Goal: Information Seeking & Learning: Learn about a topic

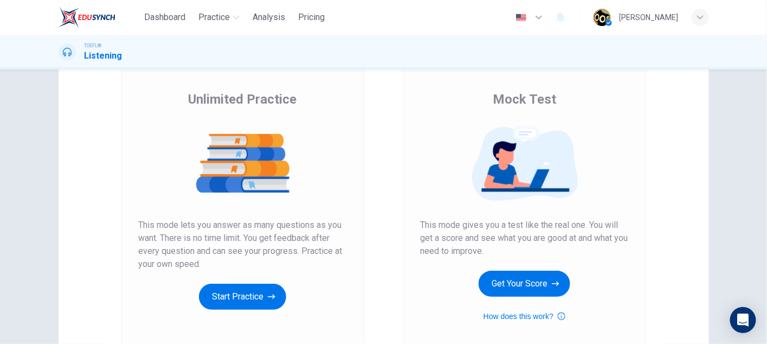
scroll to position [76, 0]
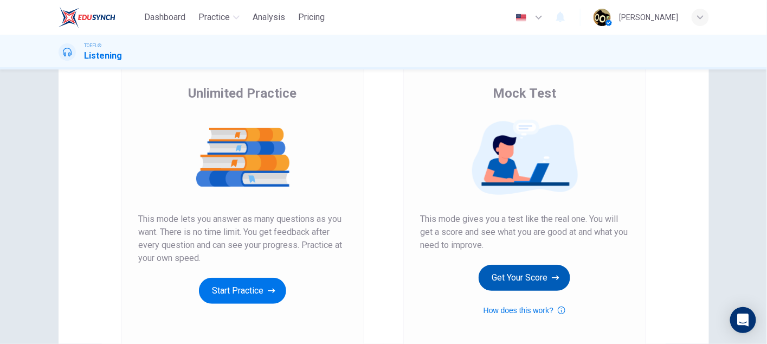
click at [505, 272] on button "Get Your Score" at bounding box center [525, 278] width 92 height 26
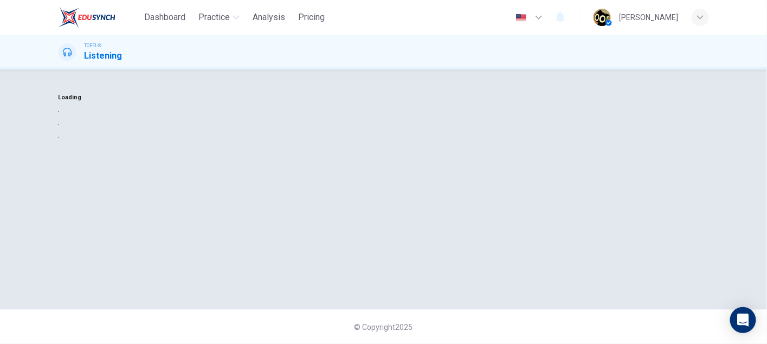
scroll to position [0, 0]
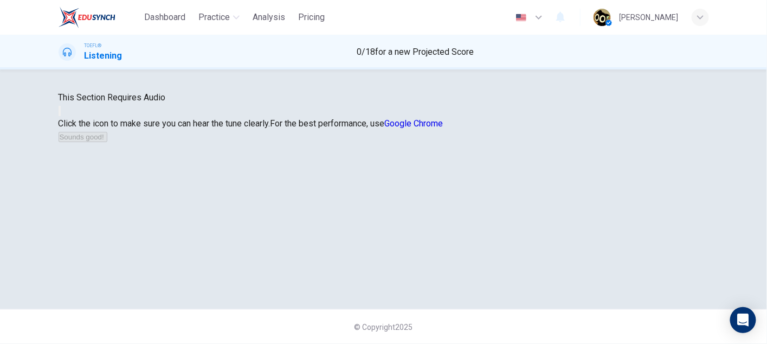
drag, startPoint x: 158, startPoint y: 15, endPoint x: 442, endPoint y: 48, distance: 285.5
click at [158, 15] on span "Dashboard" at bounding box center [164, 17] width 41 height 13
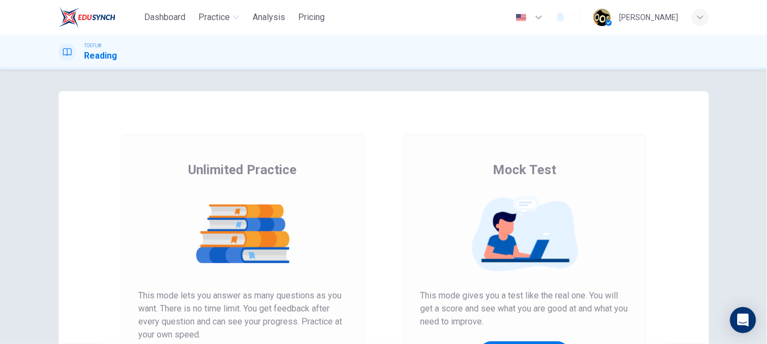
scroll to position [180, 0]
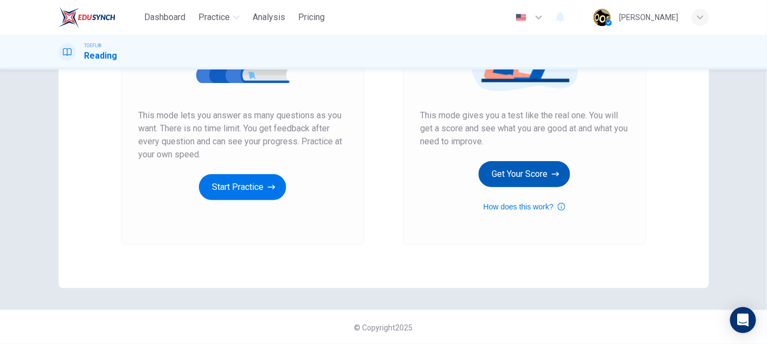
click at [508, 167] on button "Get Your Score" at bounding box center [525, 174] width 92 height 26
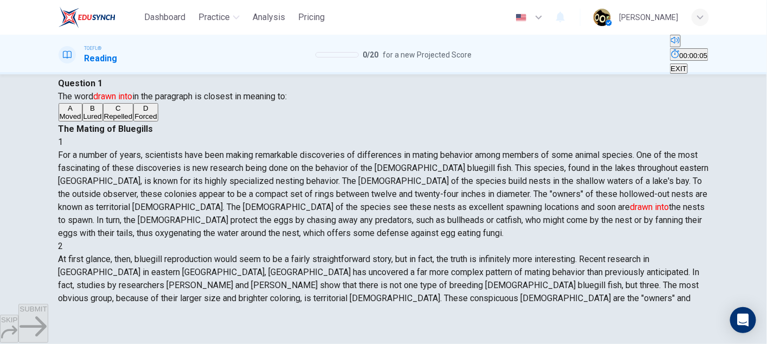
scroll to position [31, 0]
click at [626, 241] on div "1 For a number of years, scientists have been making remarkable discoveries of …" at bounding box center [384, 189] width 651 height 104
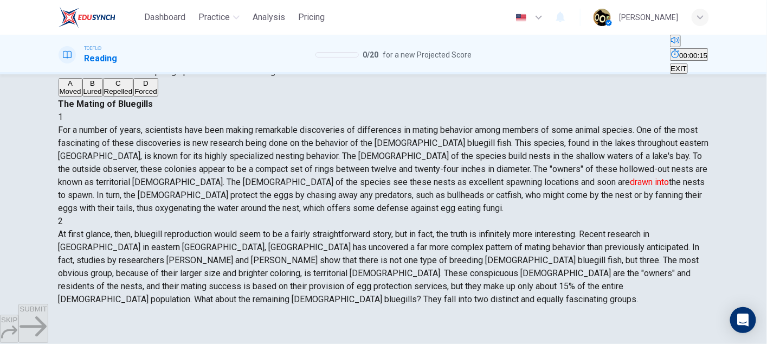
scroll to position [20, 0]
click at [101, 97] on button "B Lured" at bounding box center [92, 87] width 21 height 18
click at [47, 322] on icon "button" at bounding box center [33, 326] width 27 height 27
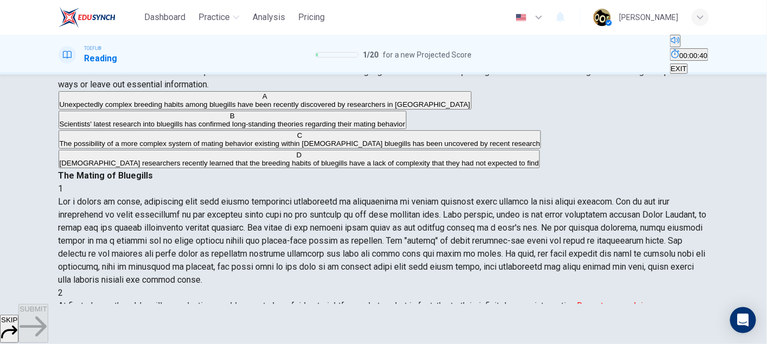
scroll to position [141, 0]
click at [42, 211] on div "Question 2 Which of the sentences below best expresses the essential informatio…" at bounding box center [383, 345] width 685 height 612
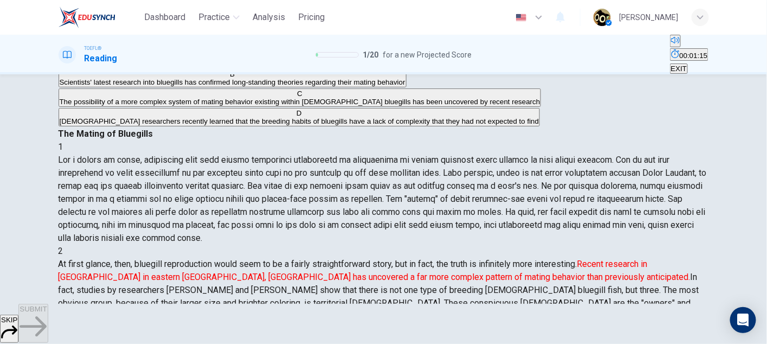
scroll to position [95, 0]
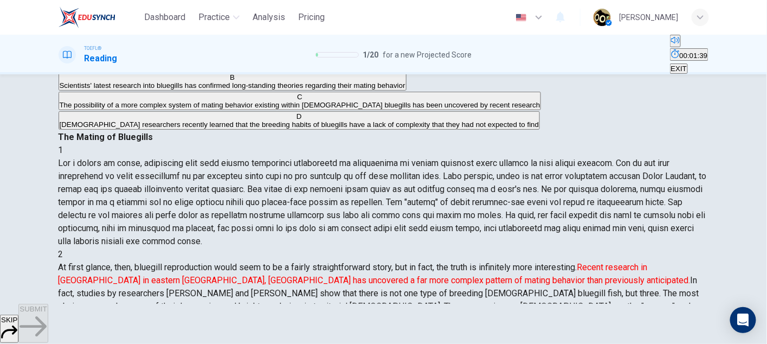
click at [303, 110] on button "C The possibility of a more complex system of mating behavior existing within […" at bounding box center [300, 101] width 483 height 18
click at [241, 129] on span "[DEMOGRAPHIC_DATA] researchers recently learned that the breeding habits of blu…" at bounding box center [300, 124] width 480 height 8
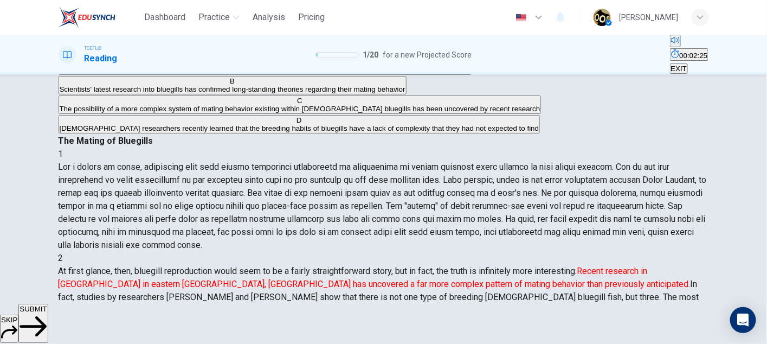
scroll to position [80, 0]
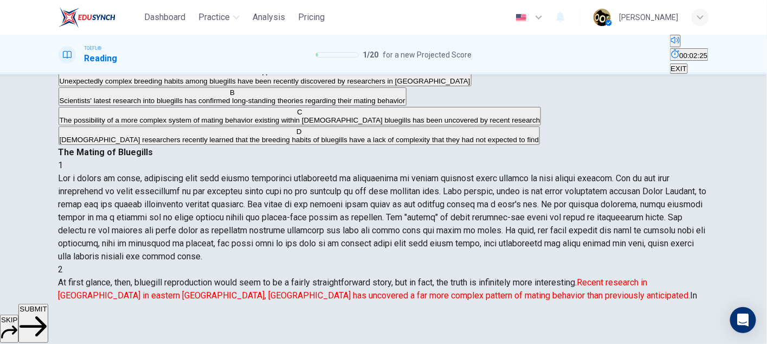
click at [307, 85] on span "Unexpectedly complex breeding habits among bluegills have been recently discove…" at bounding box center [265, 81] width 411 height 8
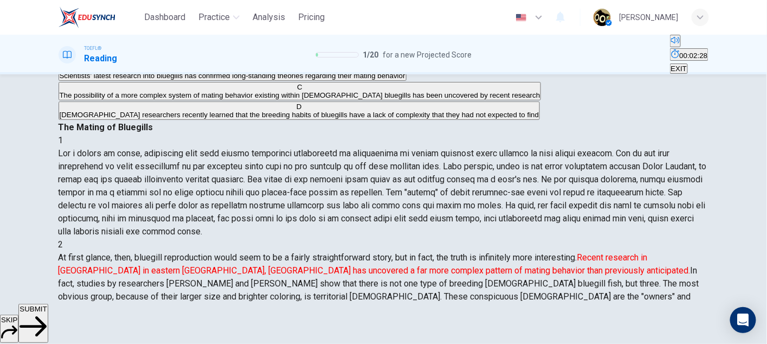
scroll to position [104, 0]
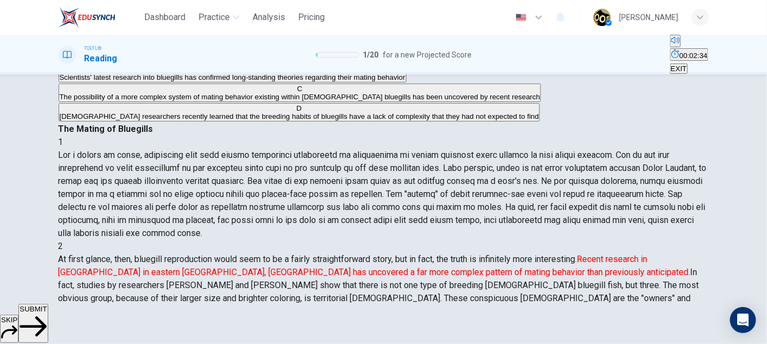
click at [47, 313] on span "SUBMIT" at bounding box center [33, 309] width 27 height 8
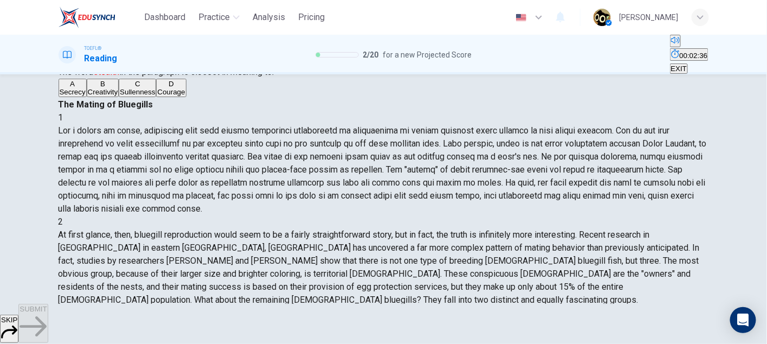
scroll to position [57, 0]
click at [156, 96] on button "C Sullenness" at bounding box center [137, 87] width 37 height 18
click at [119, 96] on button "B Creativity" at bounding box center [103, 87] width 33 height 18
click at [87, 96] on button "A Secrecy" at bounding box center [73, 87] width 28 height 18
click at [48, 324] on button "SUBMIT" at bounding box center [32, 323] width 29 height 39
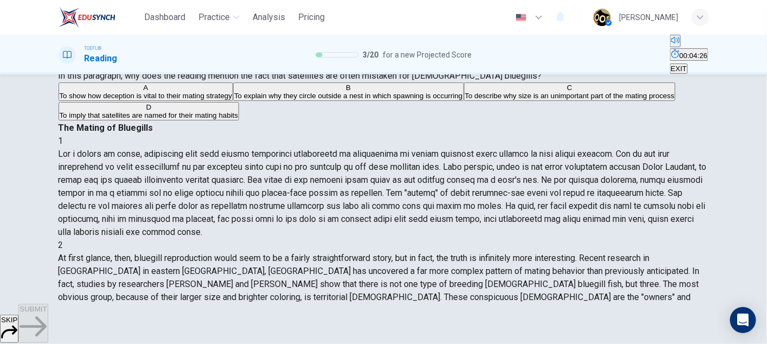
scroll to position [354, 0]
click at [234, 101] on button "A To show how deception is vital to their mating strategy" at bounding box center [146, 91] width 175 height 18
click at [330, 100] on span "To explain why they circle outside a nest in which spawning is occurring" at bounding box center [348, 96] width 229 height 8
click at [233, 100] on span "To show how deception is vital to their mating strategy" at bounding box center [146, 96] width 173 height 8
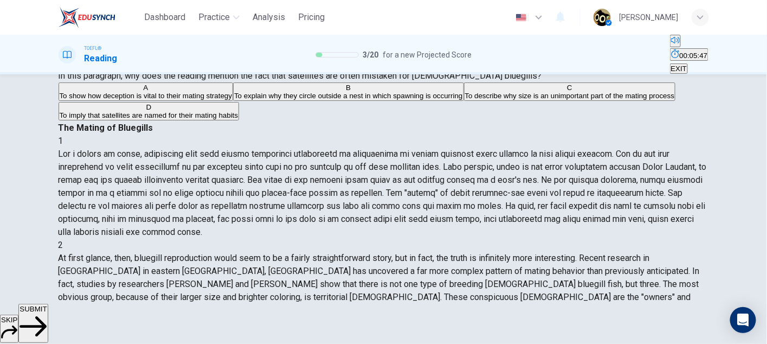
click at [47, 313] on span "SUBMIT" at bounding box center [33, 309] width 27 height 8
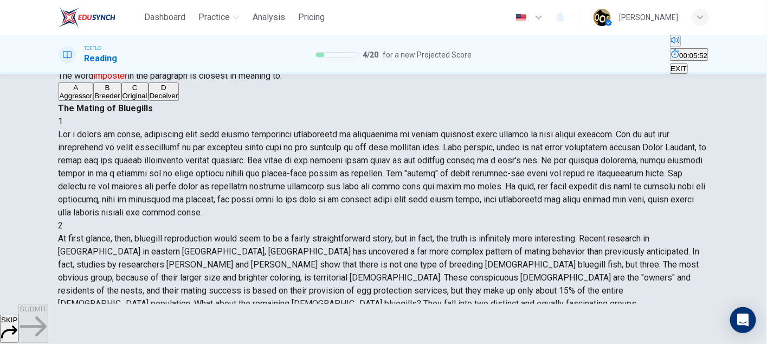
scroll to position [391, 0]
click at [150, 92] on div "D" at bounding box center [164, 88] width 29 height 8
click at [48, 323] on button "SUBMIT" at bounding box center [32, 323] width 29 height 39
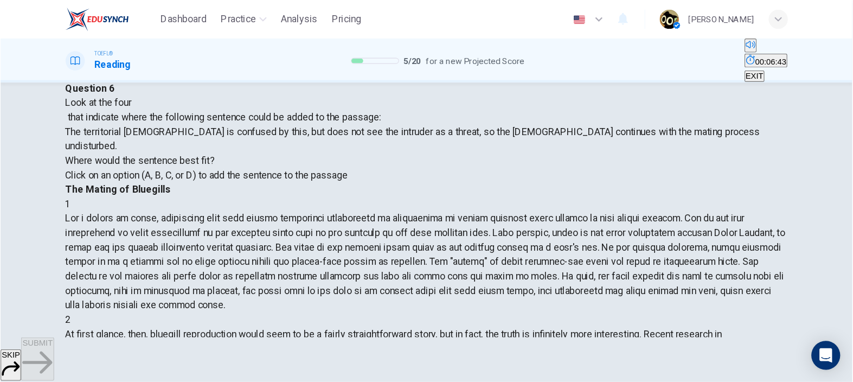
scroll to position [355, 0]
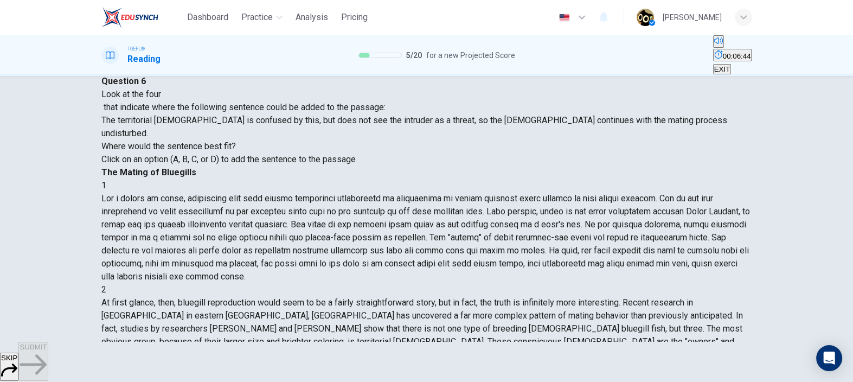
click at [380, 166] on div "Question 6 Look at the four that indicate where the following sentence could be…" at bounding box center [426, 120] width 651 height 91
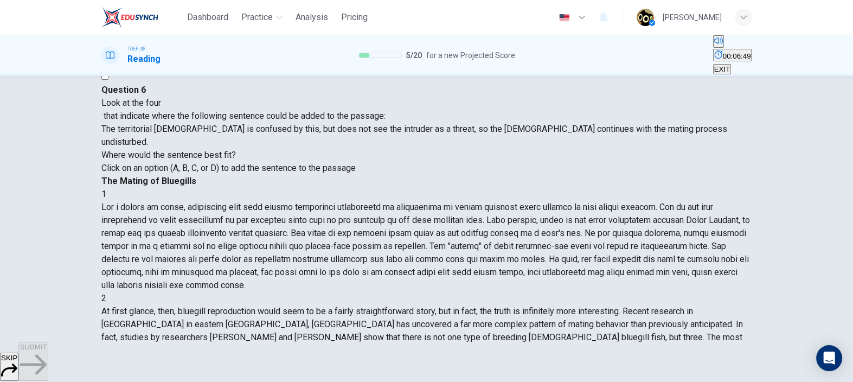
scroll to position [341, 0]
click at [47, 343] on icon "button" at bounding box center [33, 364] width 27 height 27
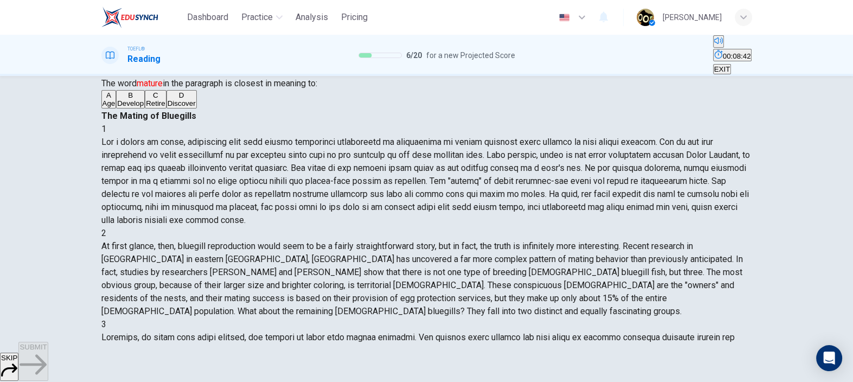
scroll to position [489, 0]
click at [133, 99] on div "B" at bounding box center [130, 95] width 27 height 8
click at [47, 343] on icon "button" at bounding box center [33, 364] width 27 height 20
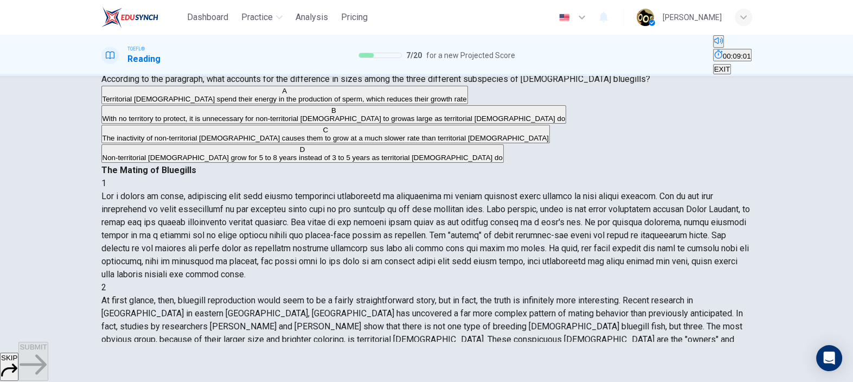
scroll to position [477, 0]
click at [170, 104] on button "A Territorial [DEMOGRAPHIC_DATA] spend their energy in the production of sperm,…" at bounding box center [284, 95] width 367 height 18
click at [363, 123] on span "With no territory to protect, it is unnecessary for non-territorial [DEMOGRAPHI…" at bounding box center [333, 118] width 463 height 8
click at [358, 103] on span "Territorial [DEMOGRAPHIC_DATA] spend their energy in the production of sperm, w…" at bounding box center [284, 99] width 364 height 8
click at [48, 343] on button "SUBMIT" at bounding box center [32, 361] width 29 height 39
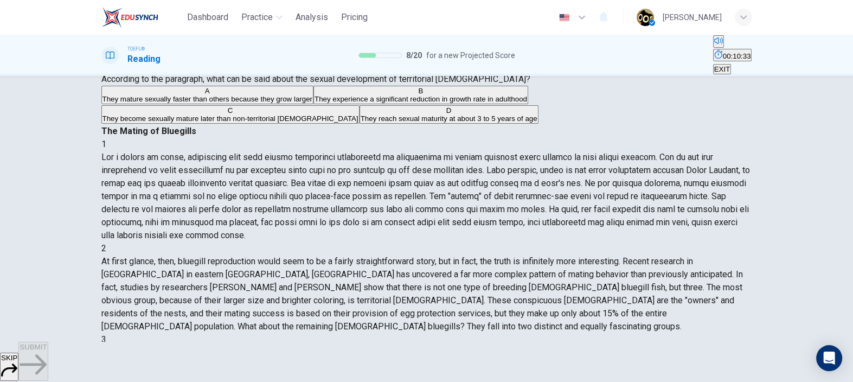
scroll to position [461, 0]
click at [220, 123] on span "They become sexually mature later than non-territorial [DEMOGRAPHIC_DATA]" at bounding box center [230, 118] width 256 height 8
click at [47, 343] on span "SUBMIT" at bounding box center [33, 347] width 27 height 8
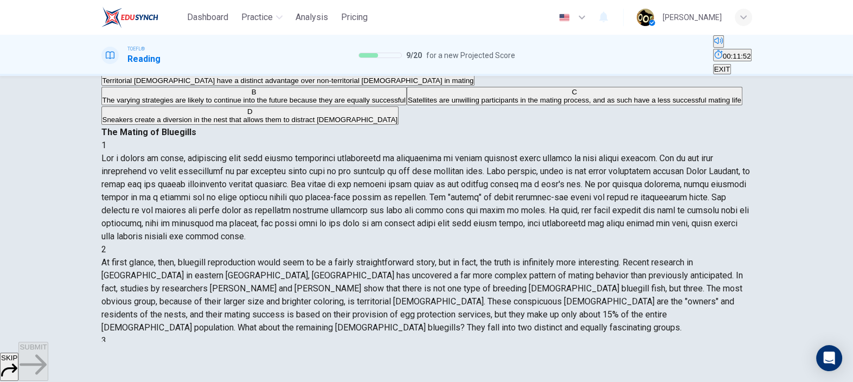
scroll to position [70, 0]
click at [162, 105] on button "B The varying strategies are likely to continue into the future because they ar…" at bounding box center [253, 95] width 305 height 18
click at [47, 343] on span "SUBMIT" at bounding box center [33, 347] width 27 height 8
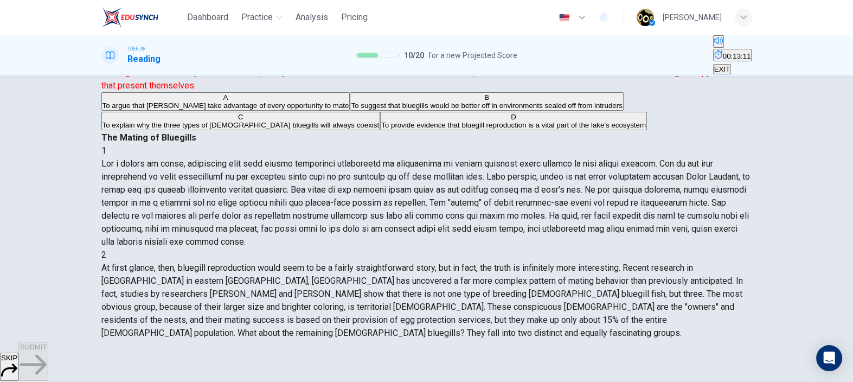
scroll to position [83, 0]
click at [335, 130] on span "To explain why the three types of [DEMOGRAPHIC_DATA] bluegills will always coex…" at bounding box center [240, 125] width 277 height 8
click at [47, 343] on icon "button" at bounding box center [33, 364] width 27 height 27
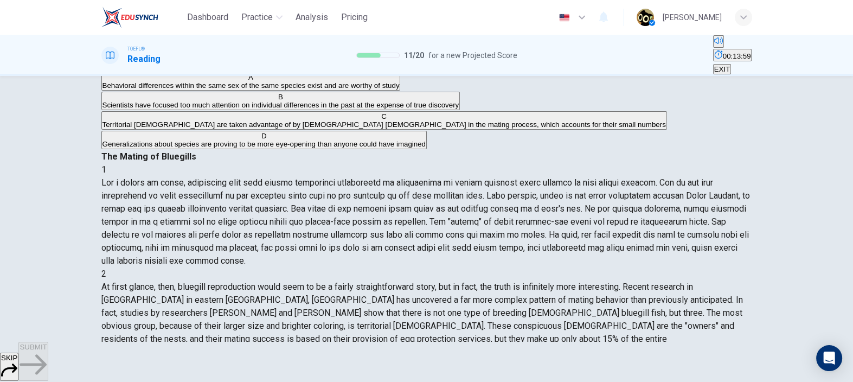
scroll to position [533, 0]
click at [136, 140] on div "D" at bounding box center [263, 136] width 323 height 8
click at [47, 343] on span "SUBMIT" at bounding box center [33, 347] width 27 height 8
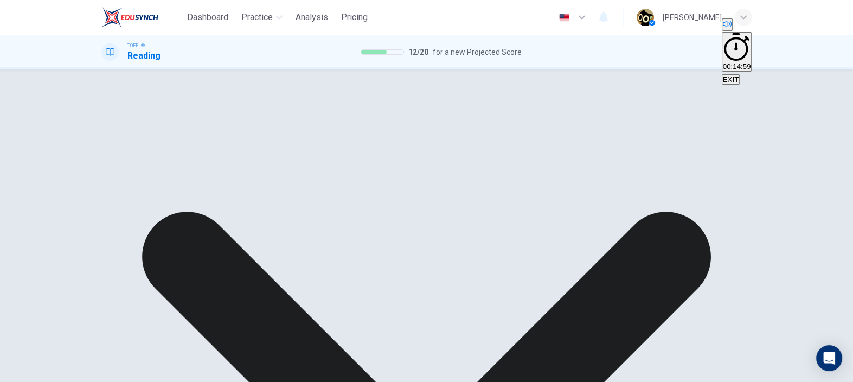
scroll to position [527, 0]
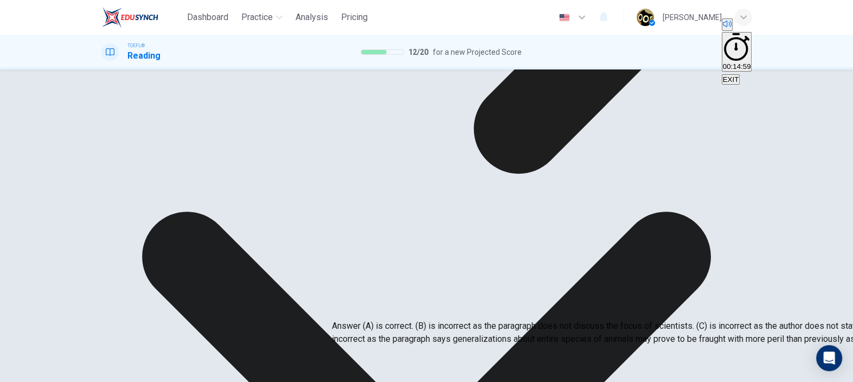
click at [223, 127] on div "A Behavioral differences within the same sex of the same species exist and are …" at bounding box center [426, 105] width 651 height 78
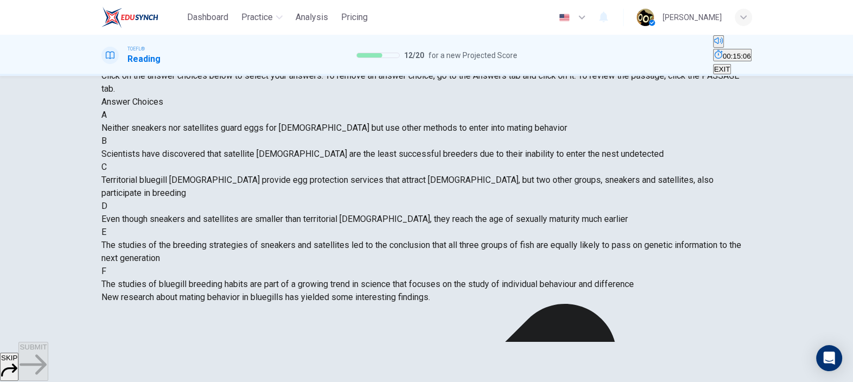
scroll to position [151, 0]
click at [222, 132] on span "Neither sneakers nor satellites guard eggs for [DEMOGRAPHIC_DATA] but use other…" at bounding box center [334, 126] width 466 height 10
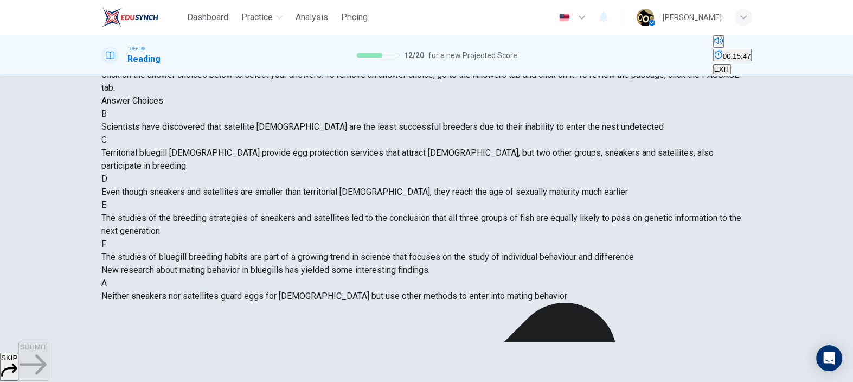
scroll to position [243, 0]
click at [143, 211] on div "E" at bounding box center [426, 204] width 651 height 13
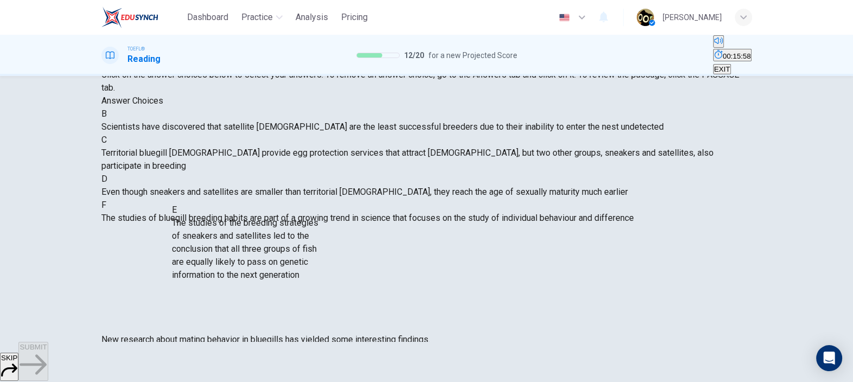
scroll to position [247, 0]
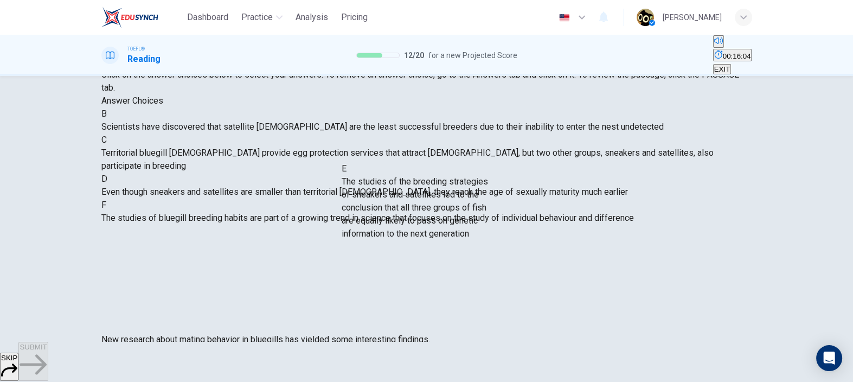
drag, startPoint x: 140, startPoint y: 211, endPoint x: 367, endPoint y: 224, distance: 227.0
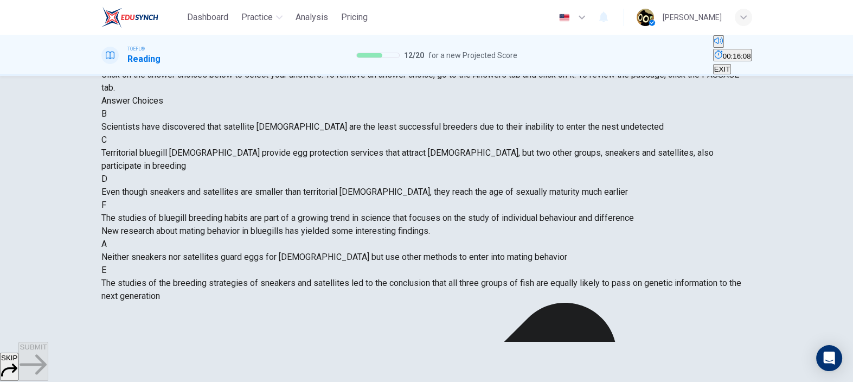
scroll to position [189, 0]
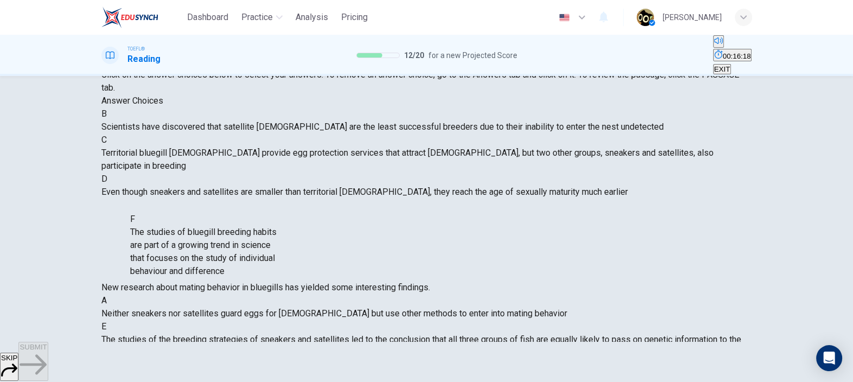
drag, startPoint x: 143, startPoint y: 259, endPoint x: 156, endPoint y: 260, distance: 13.1
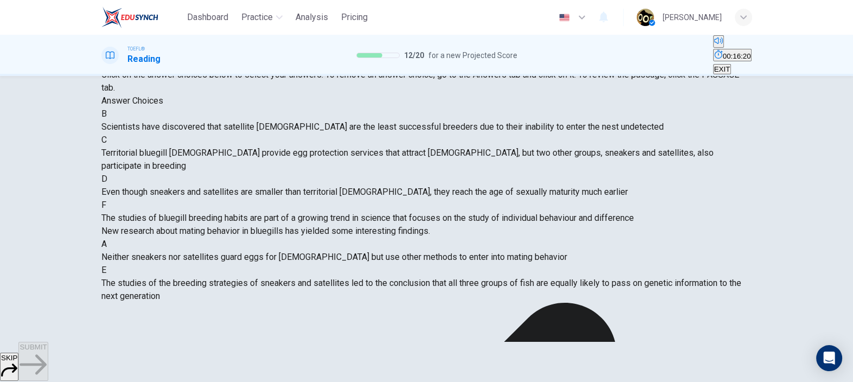
drag, startPoint x: 142, startPoint y: 256, endPoint x: 155, endPoint y: 260, distance: 13.4
click at [155, 224] on div "B Scientists have discovered that satellite [DEMOGRAPHIC_DATA] are the least su…" at bounding box center [426, 165] width 651 height 117
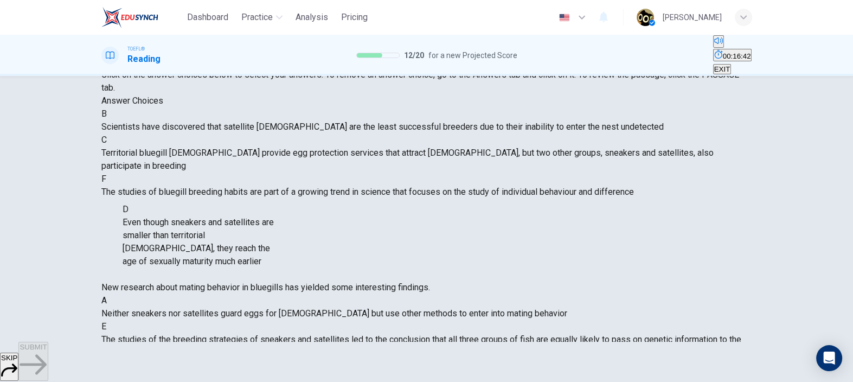
drag, startPoint x: 132, startPoint y: 253, endPoint x: 138, endPoint y: 246, distance: 9.2
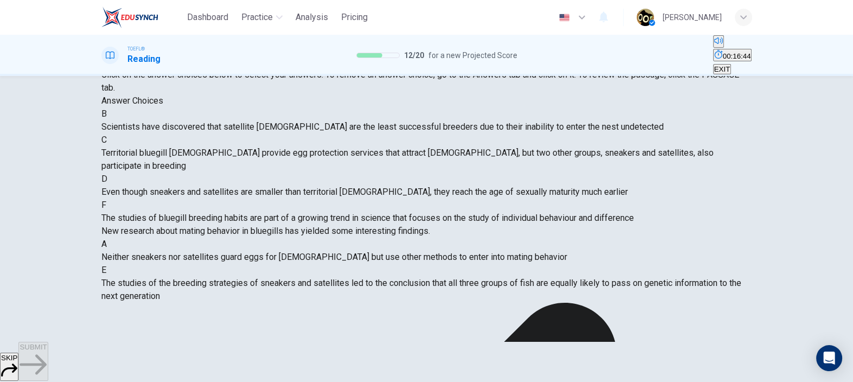
scroll to position [189, 0]
click at [4, 230] on div "Question 13 View Text Directions: An introductory sentence for a brief summary …" at bounding box center [426, 209] width 853 height 266
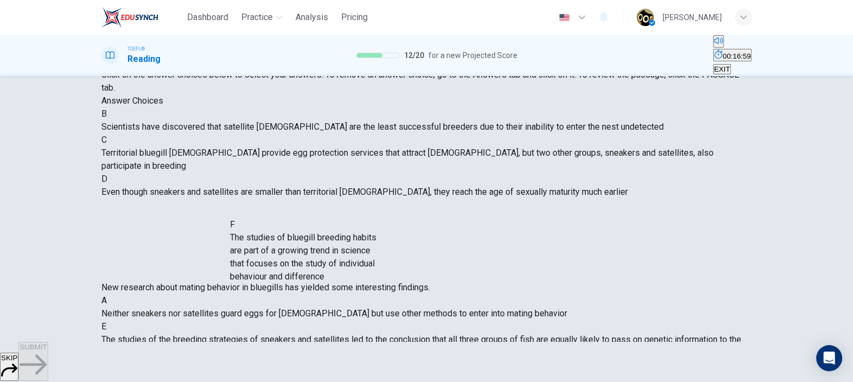
drag, startPoint x: 130, startPoint y: 260, endPoint x: 323, endPoint y: 266, distance: 192.6
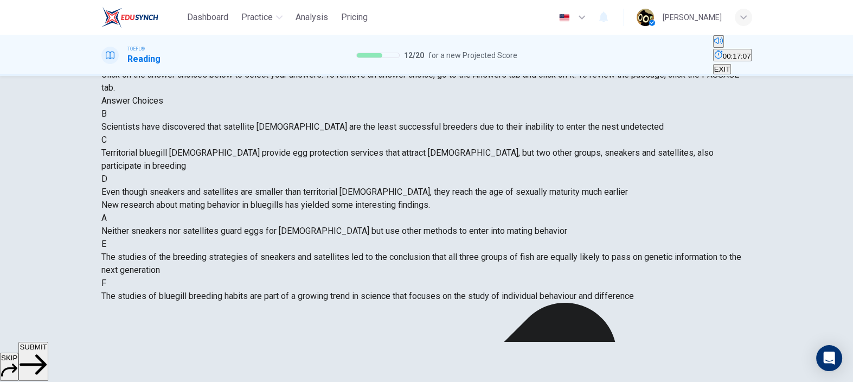
scroll to position [97, 0]
drag, startPoint x: 329, startPoint y: 159, endPoint x: 311, endPoint y: 164, distance: 18.5
drag, startPoint x: 286, startPoint y: 172, endPoint x: 242, endPoint y: 167, distance: 43.7
click at [368, 226] on span "Neither sneakers nor satellites guard eggs for [DEMOGRAPHIC_DATA] but use other…" at bounding box center [334, 231] width 466 height 10
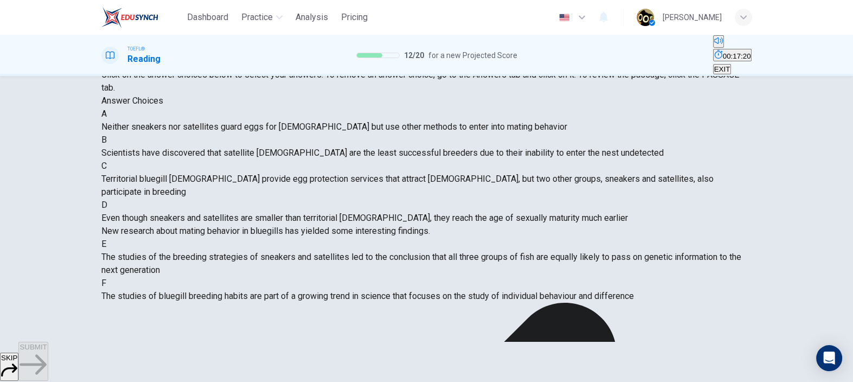
scroll to position [175, 0]
drag, startPoint x: 137, startPoint y: 165, endPoint x: 161, endPoint y: 172, distance: 24.9
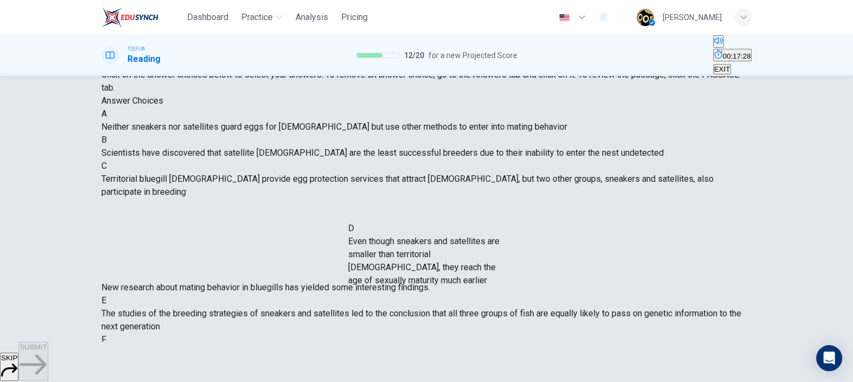
drag, startPoint x: 138, startPoint y: 255, endPoint x: 377, endPoint y: 267, distance: 240.0
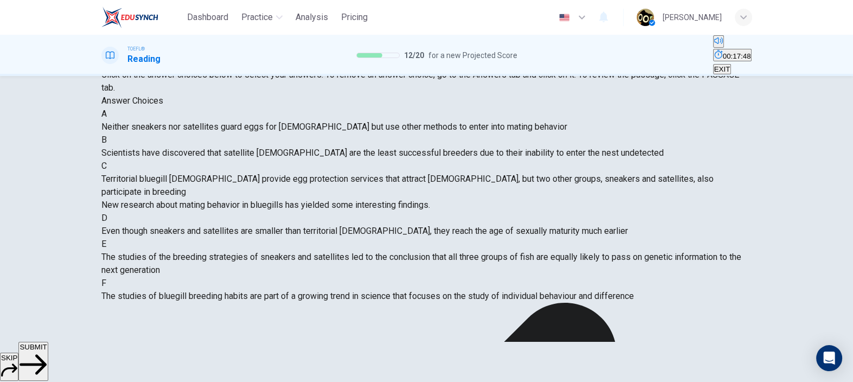
scroll to position [0, 0]
click at [47, 343] on icon "button" at bounding box center [33, 364] width 27 height 20
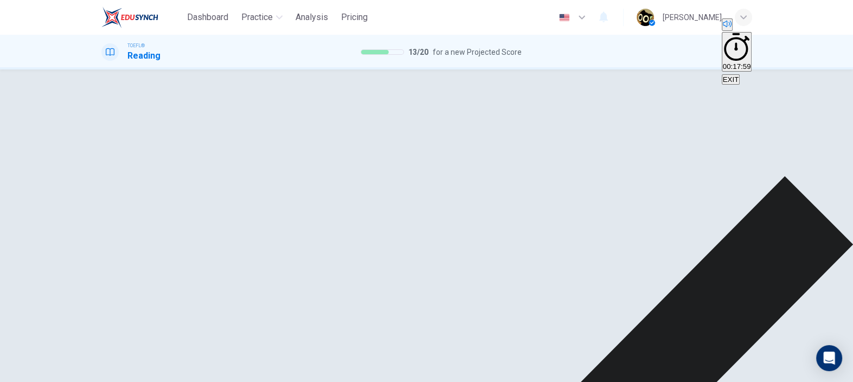
scroll to position [87, 0]
click at [195, 192] on div "C Territorial bluegill [DEMOGRAPHIC_DATA] provide egg protection services that …" at bounding box center [426, 172] width 651 height 39
drag, startPoint x: 196, startPoint y: 233, endPoint x: 226, endPoint y: 259, distance: 39.6
click at [226, 191] on span "Territorial bluegill [DEMOGRAPHIC_DATA] provide egg protection services that at…" at bounding box center [407, 179] width 612 height 23
drag, startPoint x: 217, startPoint y: 251, endPoint x: 236, endPoint y: 277, distance: 31.8
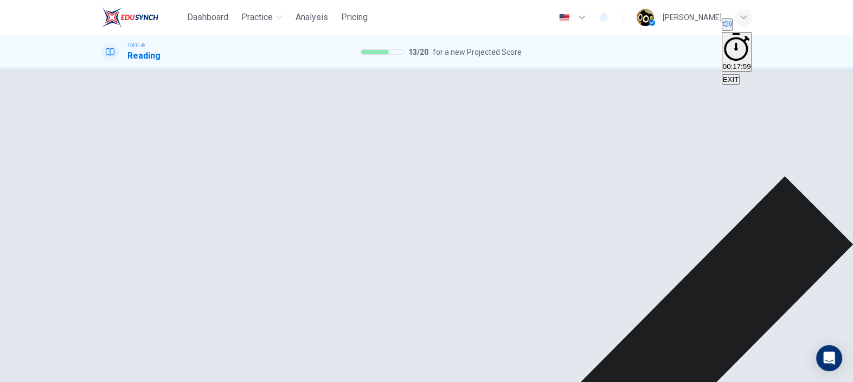
click at [236, 191] on span "Territorial bluegill [DEMOGRAPHIC_DATA] provide egg protection services that at…" at bounding box center [407, 179] width 612 height 23
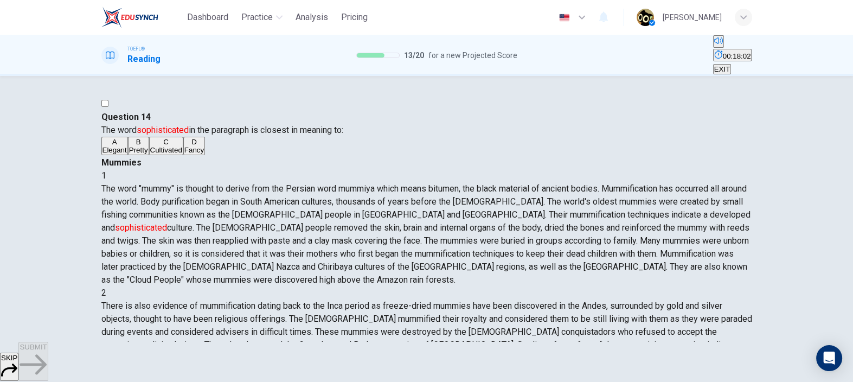
click at [127, 146] on div "A" at bounding box center [114, 142] width 24 height 8
click at [47, 343] on span "SUBMIT" at bounding box center [33, 347] width 27 height 8
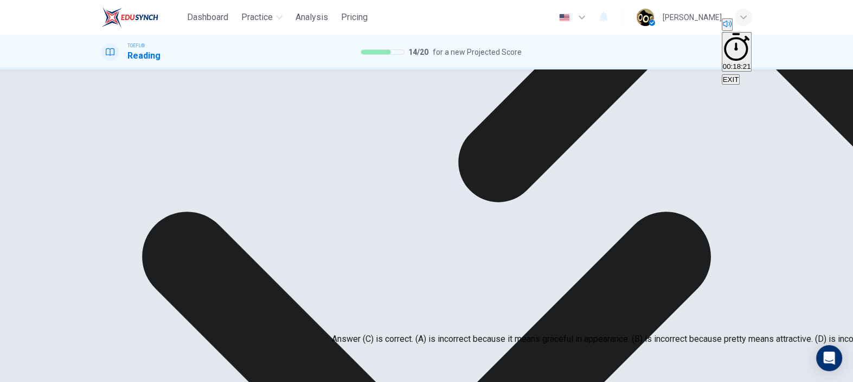
click at [391, 111] on h4 "Question 14" at bounding box center [426, 110] width 651 height 13
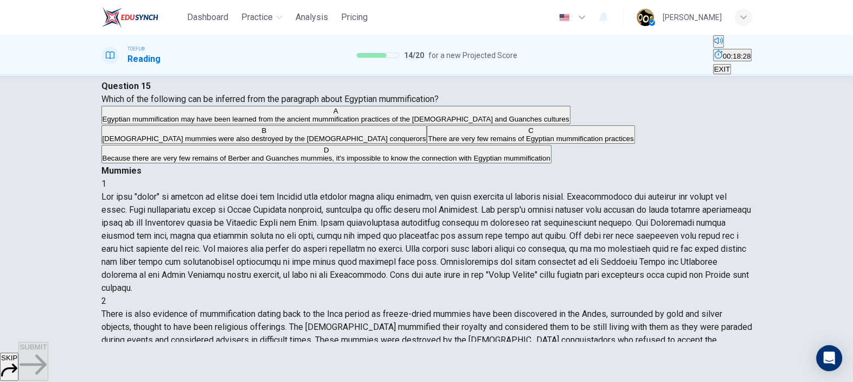
scroll to position [219, 0]
click at [185, 123] on span "Egyptian mummification may have been learned from the ancient mummification pra…" at bounding box center [335, 119] width 467 height 8
click at [47, 343] on span "SUBMIT" at bounding box center [33, 347] width 27 height 8
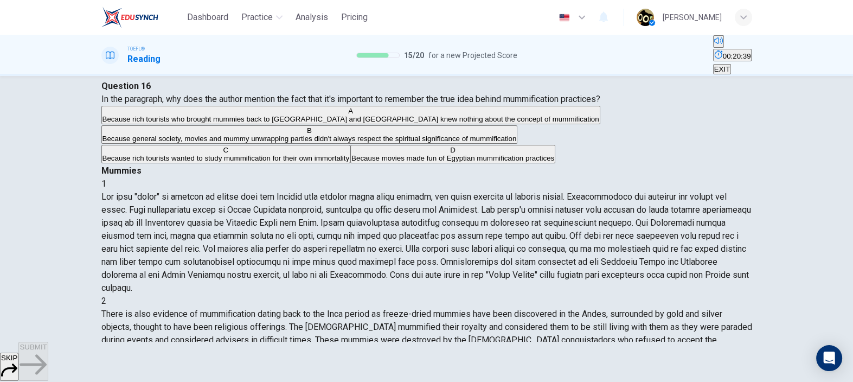
scroll to position [342, 0]
click at [342, 143] on span "Because general society, movies and mummy unwrapping parties didn't always resp…" at bounding box center [309, 138] width 414 height 8
click at [47, 343] on span "SUBMIT" at bounding box center [33, 347] width 27 height 8
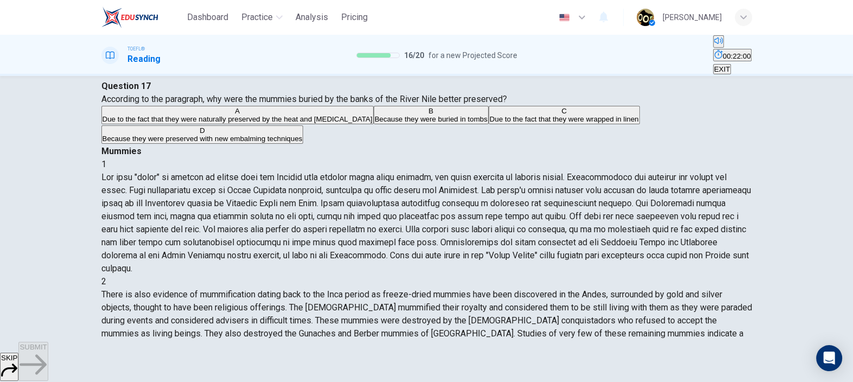
scroll to position [556, 0]
click at [296, 123] on span "Due to the fact that they were naturally preserved by the heat and [MEDICAL_DAT…" at bounding box center [237, 119] width 270 height 8
click at [48, 343] on button "SUBMIT" at bounding box center [32, 361] width 29 height 39
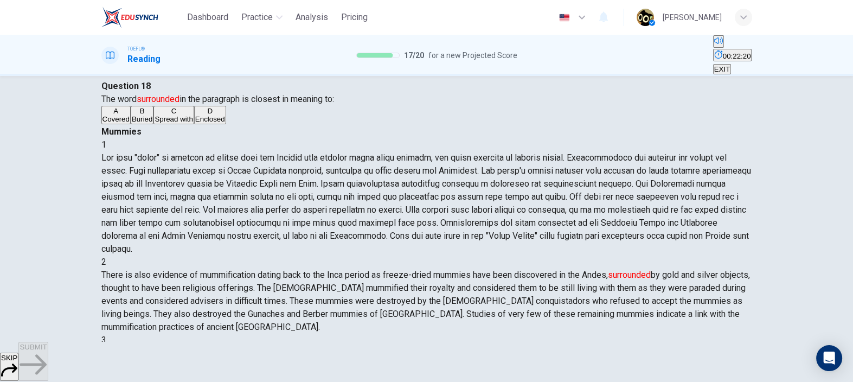
scroll to position [228, 0]
click at [211, 124] on button "D Enclosed" at bounding box center [210, 115] width 32 height 18
click at [47, 343] on span "SUBMIT" at bounding box center [33, 347] width 27 height 8
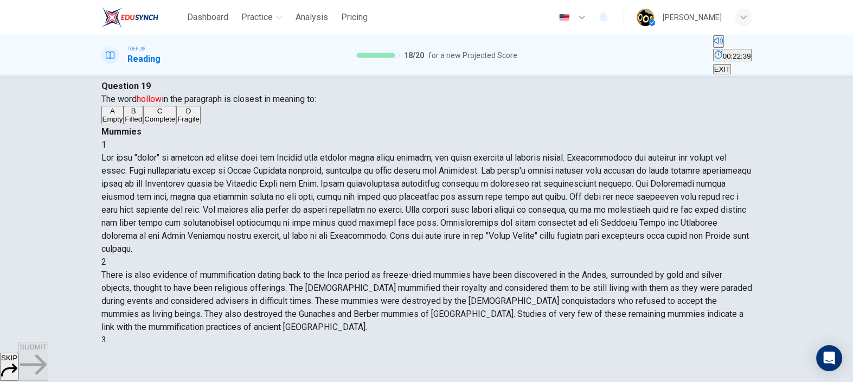
scroll to position [468, 0]
click at [124, 124] on button "A Empty" at bounding box center [112, 115] width 23 height 18
click at [47, 343] on span "SUBMIT" at bounding box center [33, 347] width 27 height 8
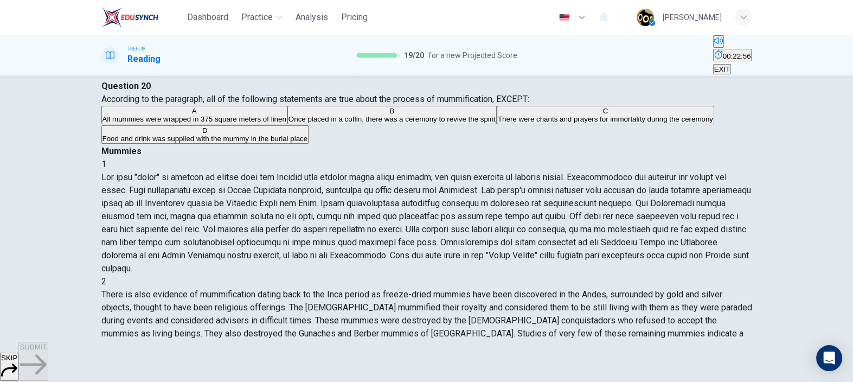
scroll to position [459, 0]
click at [286, 123] on span "All mummies were wrapped in 375 square meters of linen" at bounding box center [194, 119] width 184 height 8
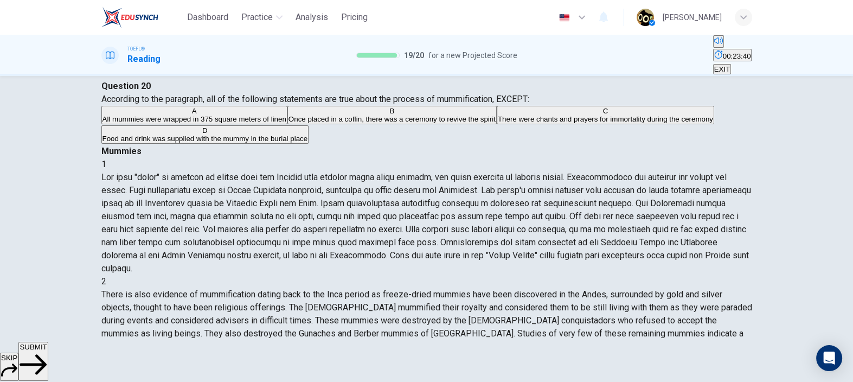
click at [47, 343] on span "SUBMIT" at bounding box center [33, 347] width 27 height 8
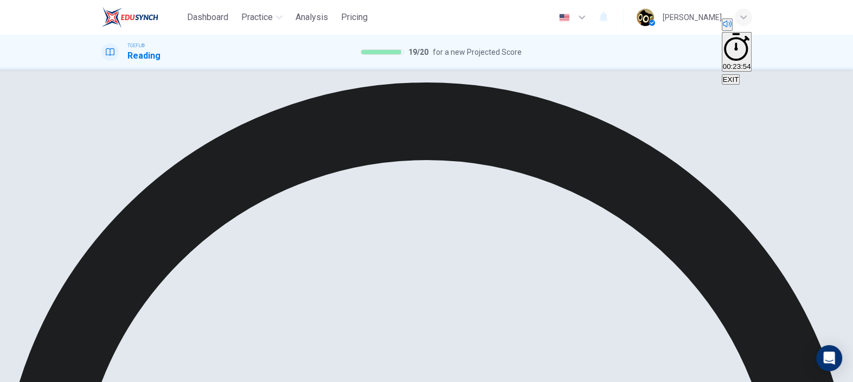
scroll to position [0, 0]
